Goal: Task Accomplishment & Management: Use online tool/utility

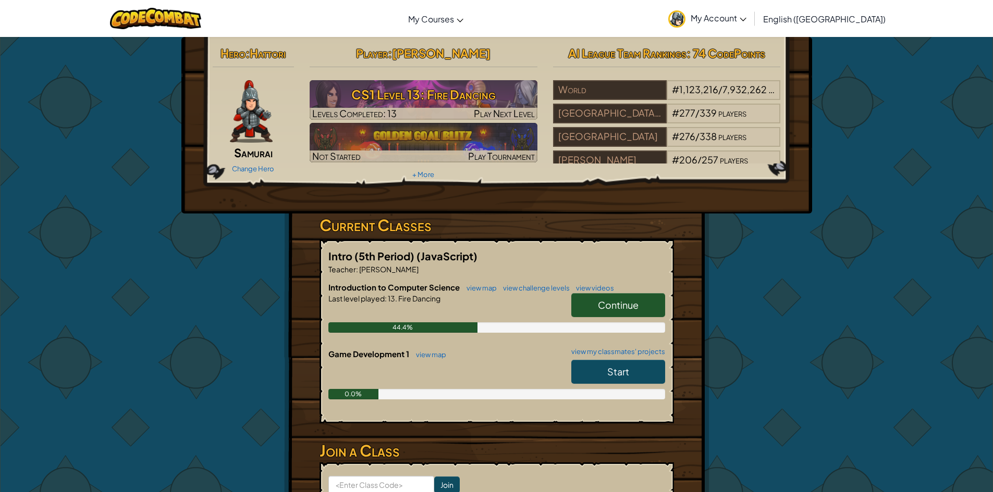
scroll to position [52, 0]
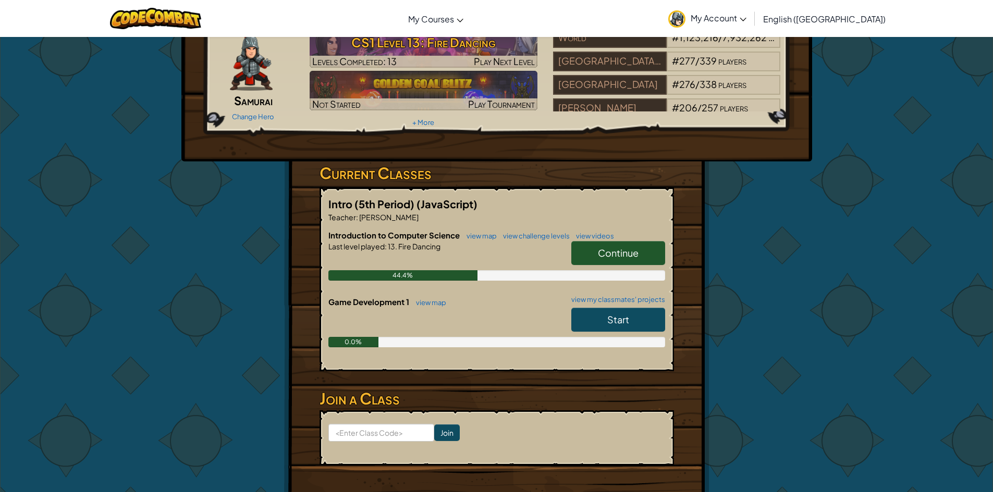
click at [602, 255] on span "Continue" at bounding box center [618, 253] width 41 height 12
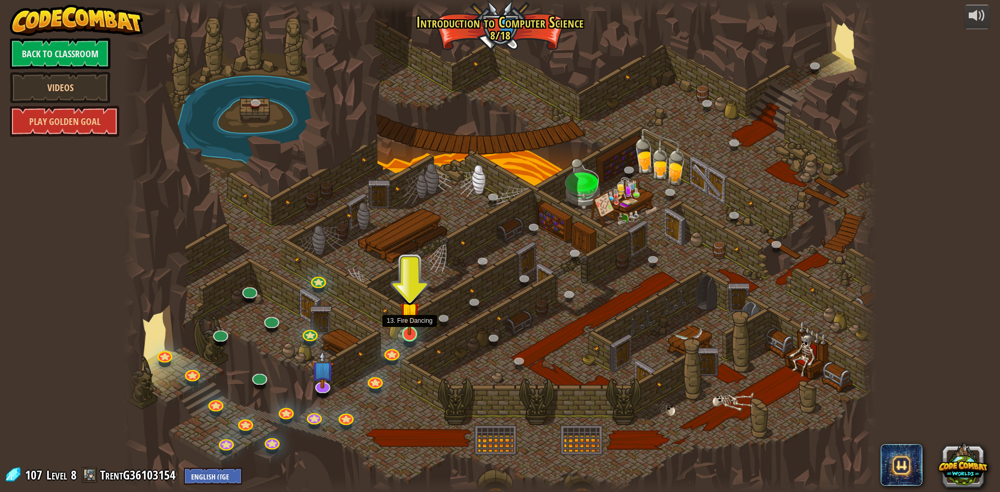
click at [411, 332] on img at bounding box center [410, 312] width 20 height 46
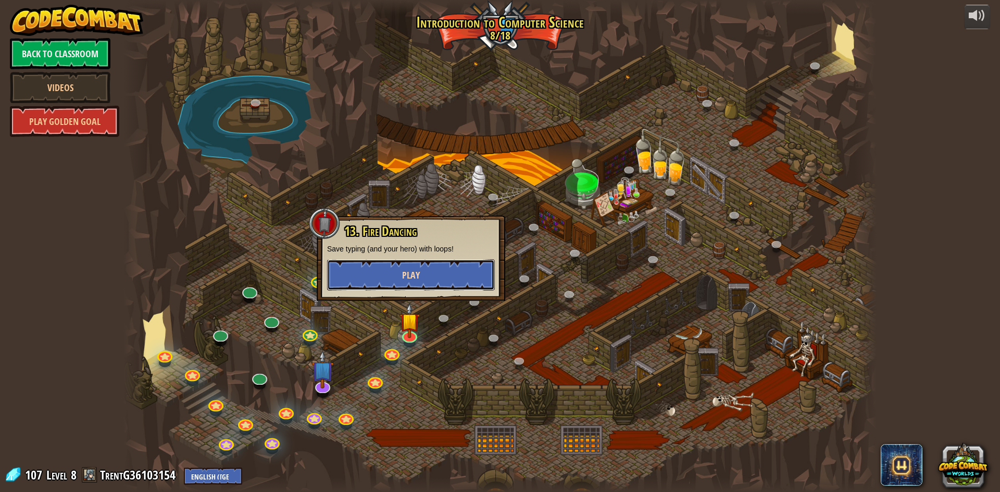
click at [449, 270] on button "Play" at bounding box center [411, 274] width 168 height 31
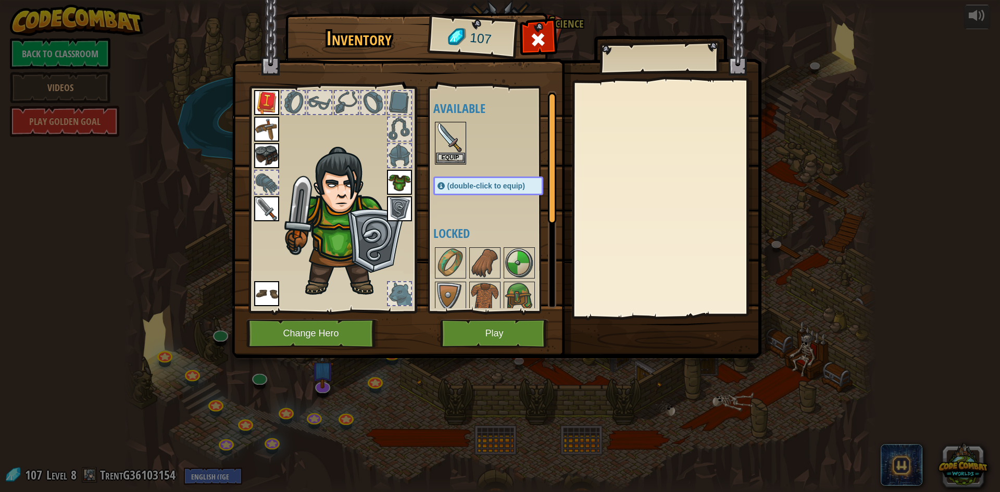
click at [530, 318] on img at bounding box center [497, 169] width 530 height 378
click at [518, 332] on button "Play" at bounding box center [494, 333] width 109 height 29
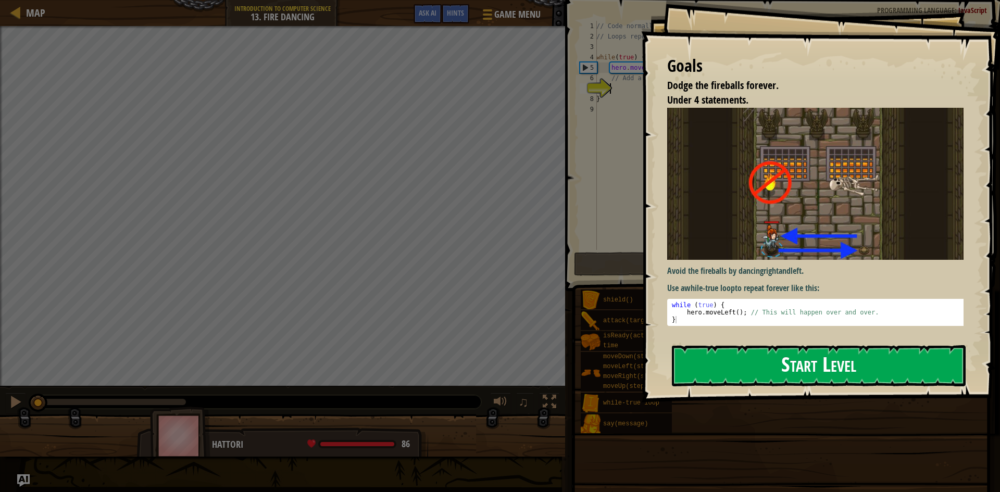
click at [730, 355] on button "Start Level" at bounding box center [819, 365] width 294 height 41
